Goal: Task Accomplishment & Management: Manage account settings

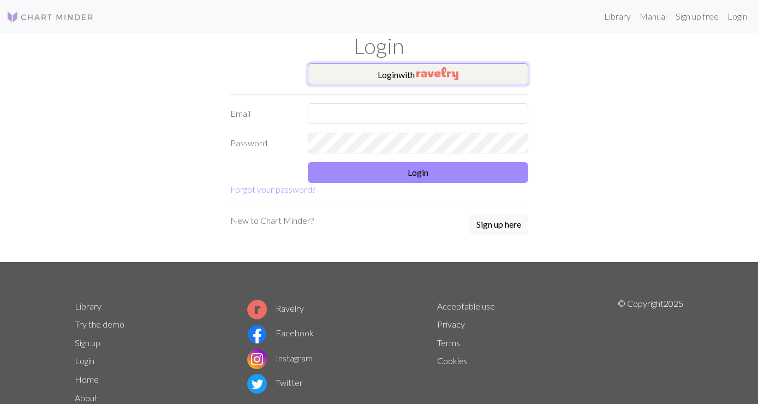
click at [378, 75] on button "Login with" at bounding box center [418, 74] width 220 height 22
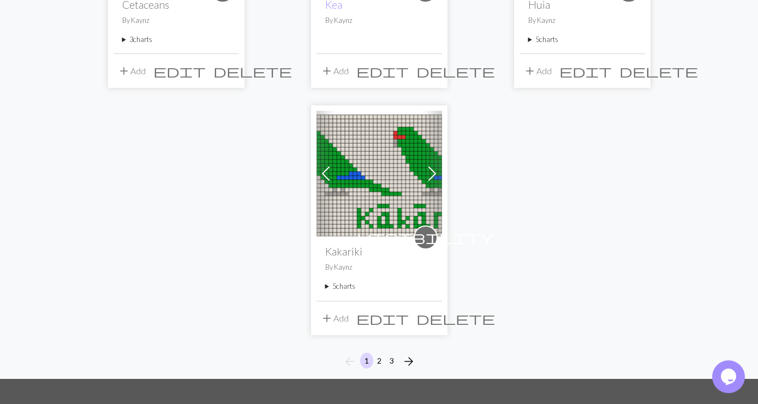
scroll to position [1285, 0]
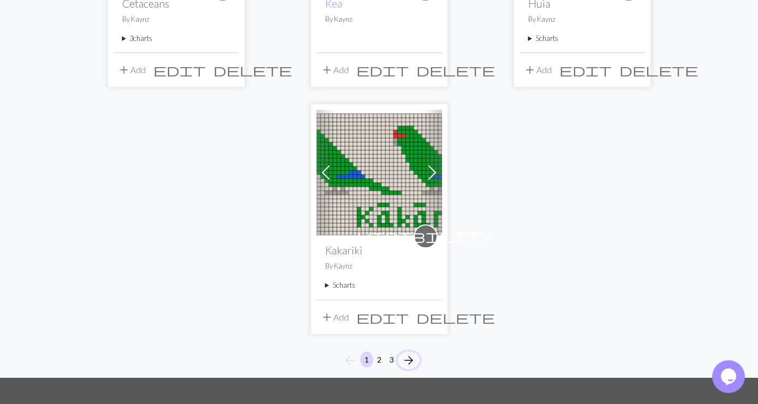
click at [411, 352] on span "arrow_forward" at bounding box center [408, 359] width 13 height 15
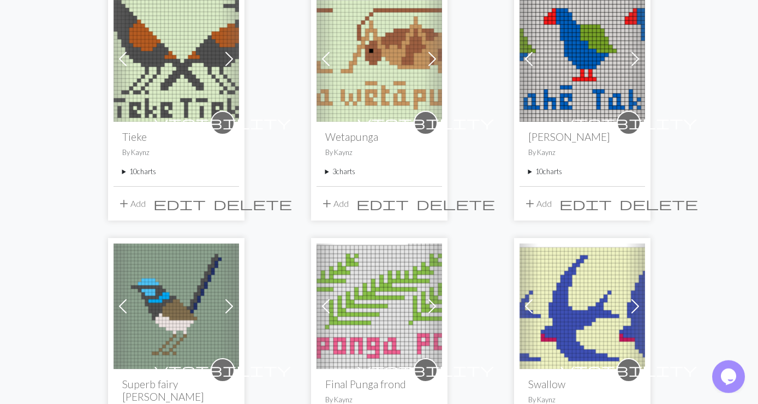
scroll to position [166, 0]
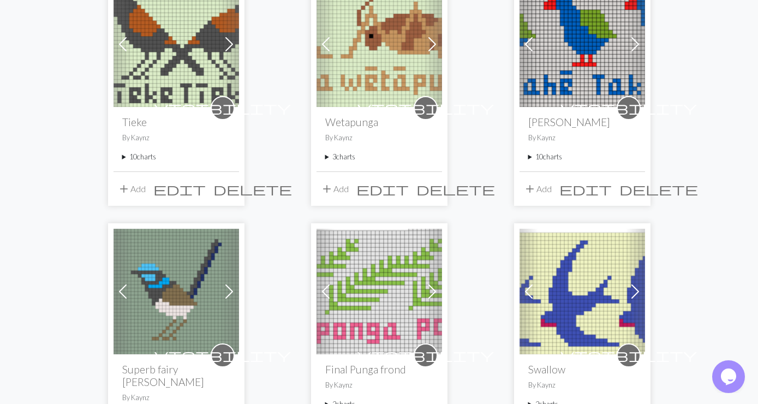
click at [591, 281] on img at bounding box center [581, 291] width 125 height 125
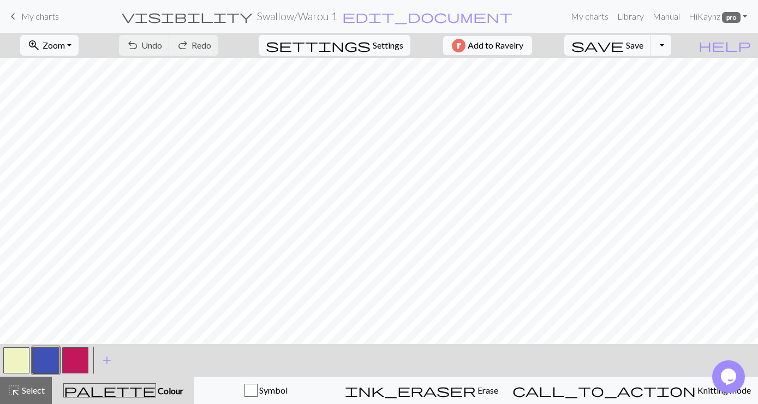
click at [39, 16] on span "My charts" at bounding box center [40, 16] width 38 height 10
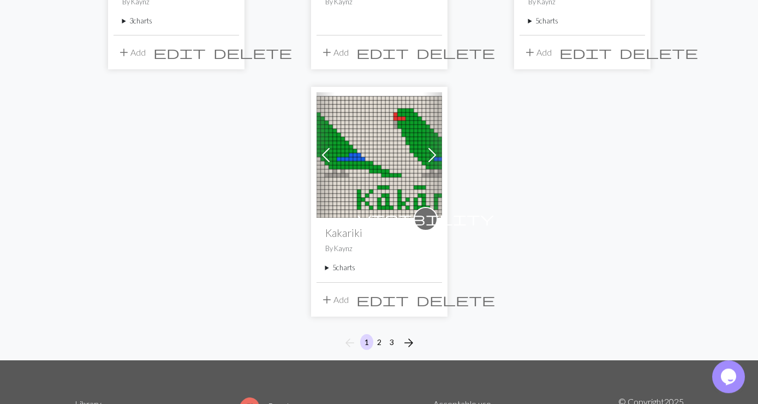
scroll to position [1416, 0]
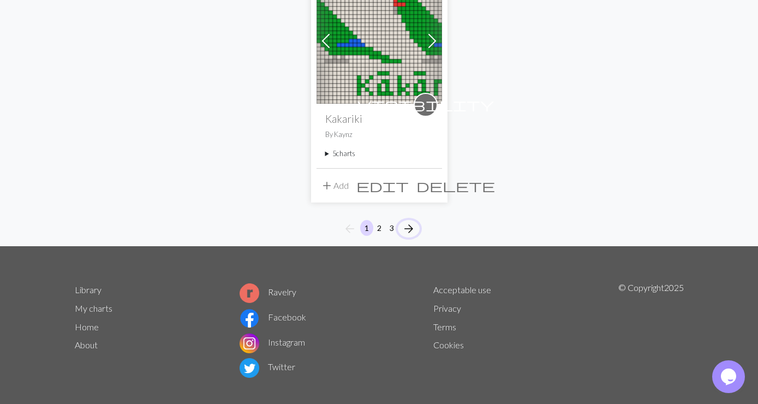
click at [403, 221] on span "arrow_forward" at bounding box center [408, 228] width 13 height 15
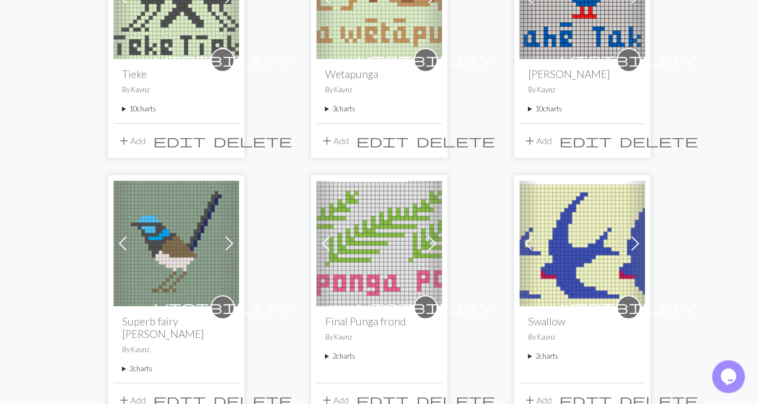
scroll to position [236, 0]
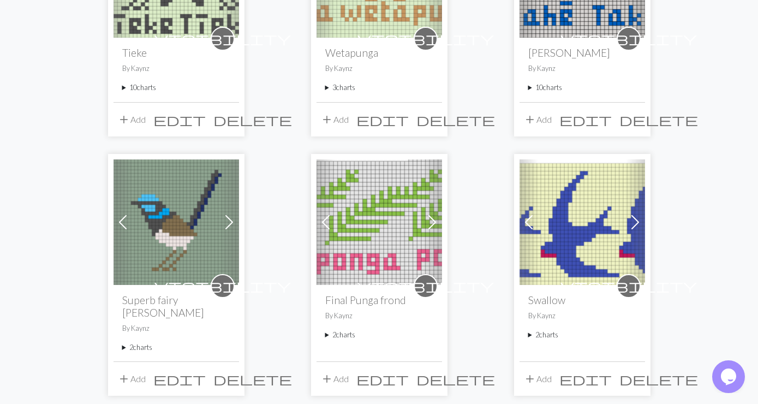
click at [550, 332] on summary "2 charts" at bounding box center [582, 334] width 108 height 10
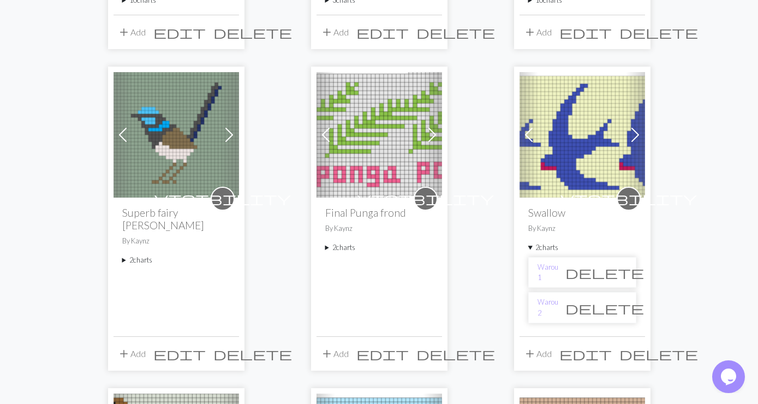
scroll to position [353, 0]
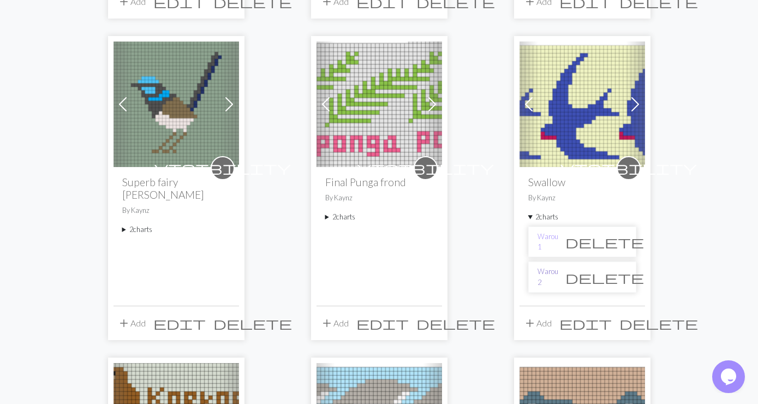
click at [543, 280] on link "Warou 2" at bounding box center [547, 276] width 21 height 21
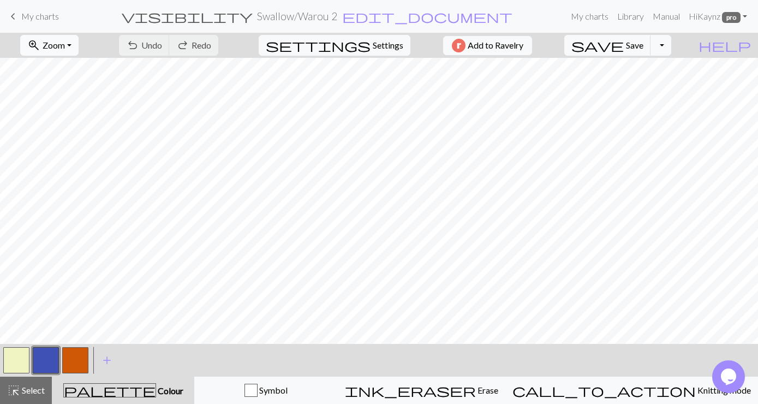
click at [79, 41] on button "zoom_in Zoom Zoom" at bounding box center [49, 45] width 58 height 21
click at [61, 69] on button "Fit all" at bounding box center [64, 69] width 86 height 17
click at [355, 43] on span "settings" at bounding box center [318, 45] width 105 height 15
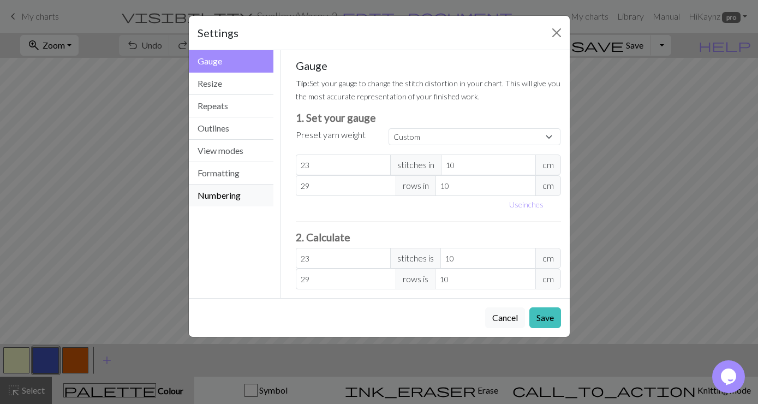
click at [228, 194] on button "Numbering" at bounding box center [231, 195] width 85 height 22
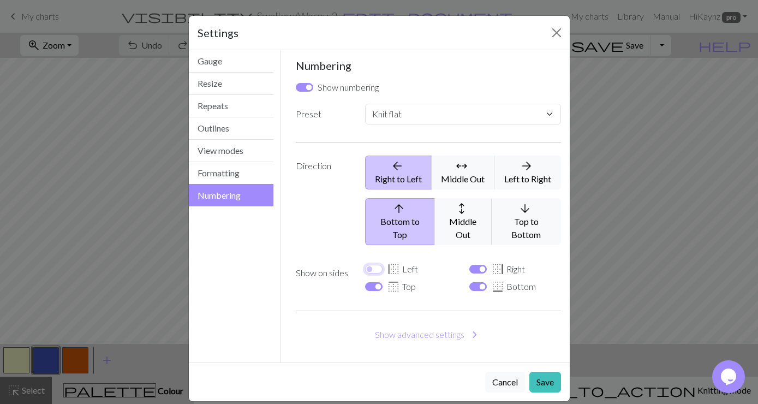
click at [371, 265] on input "border_left Left" at bounding box center [373, 269] width 17 height 9
checkbox input "true"
select select
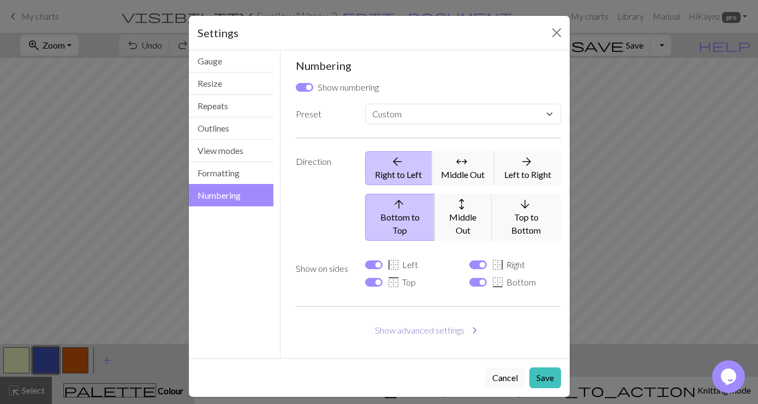
click at [471, 322] on span "chevron_right" at bounding box center [474, 329] width 13 height 15
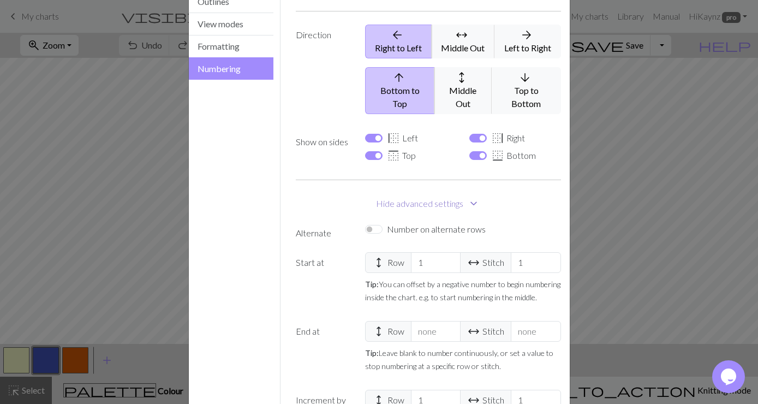
scroll to position [128, 0]
click at [368, 224] on input "Number on alternate rows" at bounding box center [373, 228] width 17 height 9
checkbox input "true"
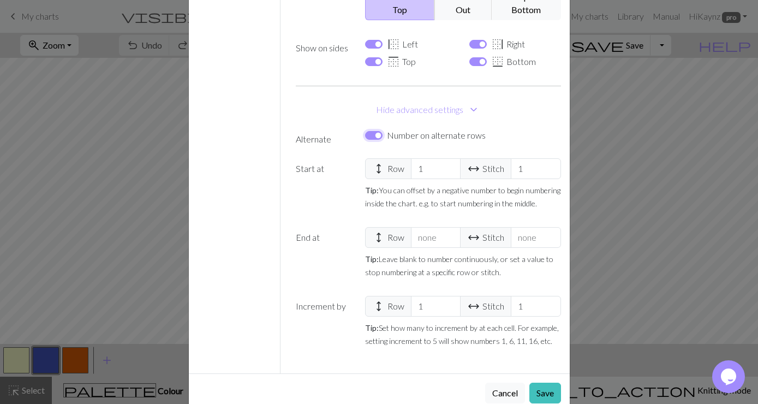
scroll to position [231, 0]
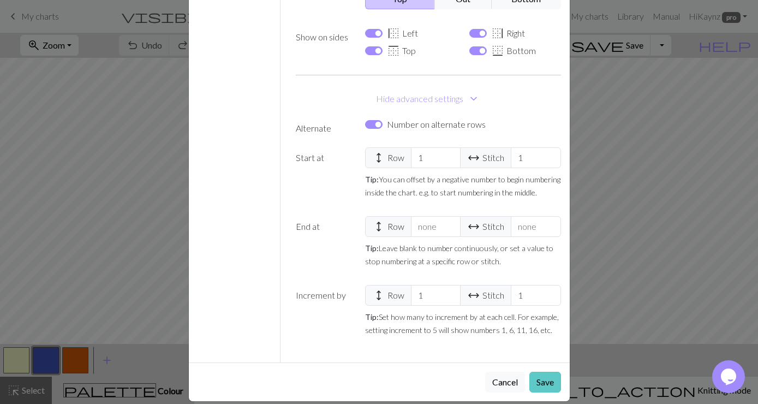
click at [546, 371] on button "Save" at bounding box center [545, 381] width 32 height 21
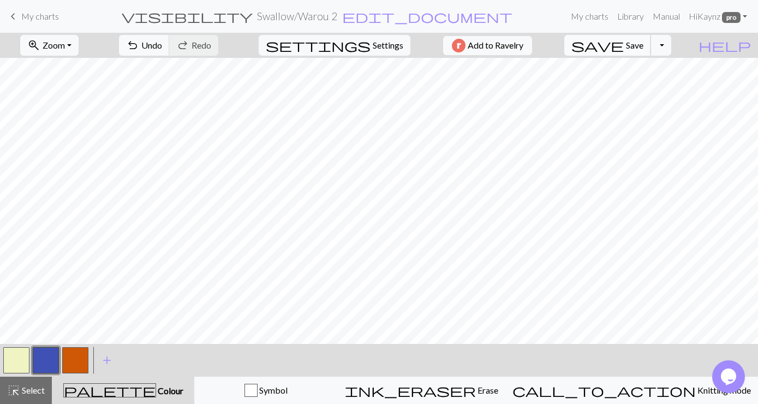
click at [623, 45] on span "save" at bounding box center [597, 45] width 52 height 15
click at [671, 46] on button "Toggle Dropdown" at bounding box center [660, 45] width 21 height 21
click at [641, 87] on button "save_alt Download" at bounding box center [580, 86] width 180 height 17
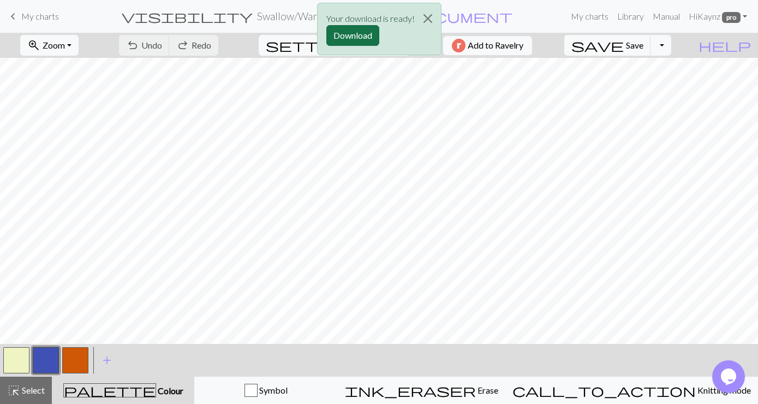
click at [360, 28] on button "Download" at bounding box center [352, 35] width 53 height 21
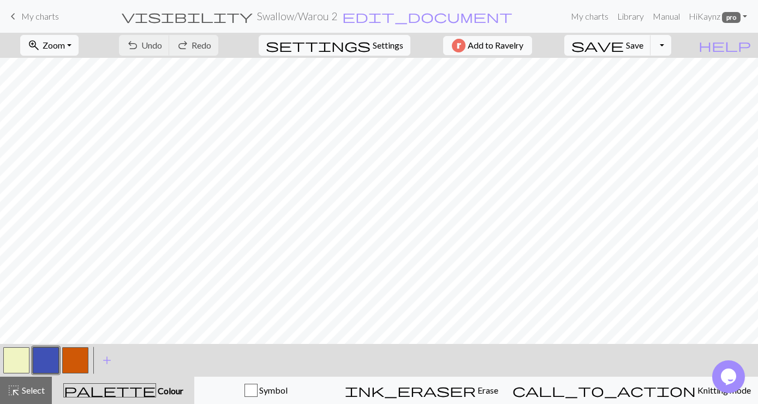
click at [33, 20] on span "My charts" at bounding box center [40, 16] width 38 height 10
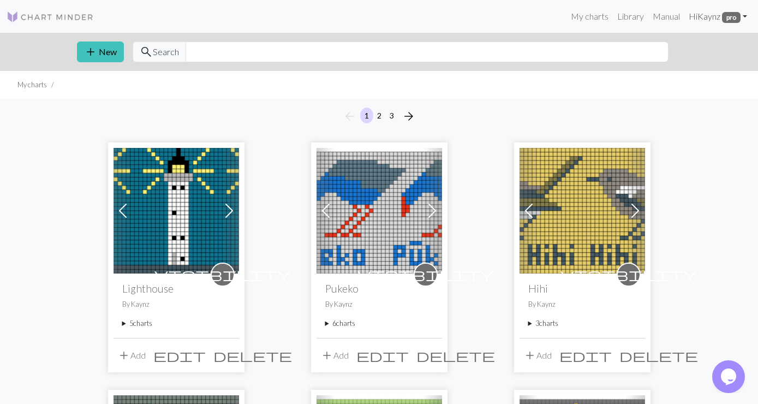
click at [728, 15] on span "pro" at bounding box center [731, 17] width 19 height 11
click at [691, 82] on link "Logout" at bounding box center [688, 82] width 35 height 22
